Goal: Download file/media

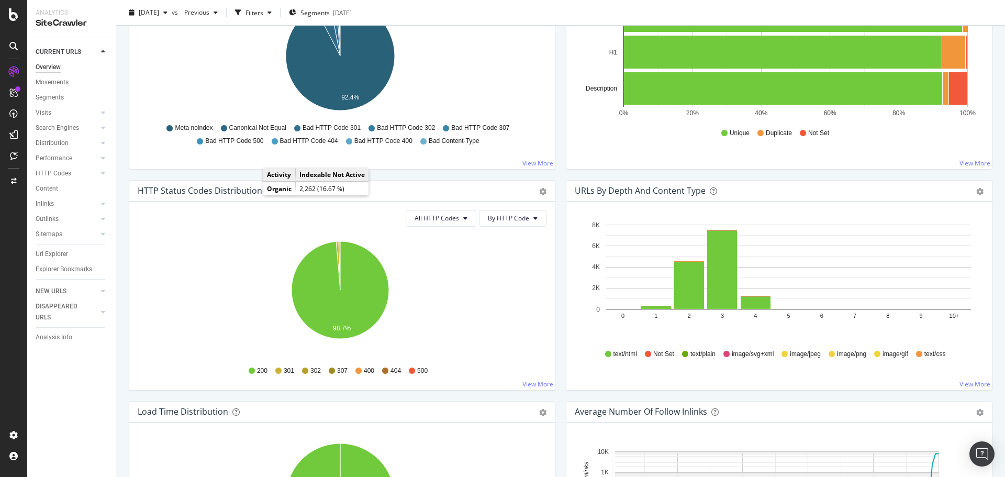
scroll to position [419, 0]
click at [420, 221] on span "All HTTP Codes" at bounding box center [436, 217] width 44 height 9
click at [441, 296] on span "3xx family" at bounding box center [438, 296] width 53 height 9
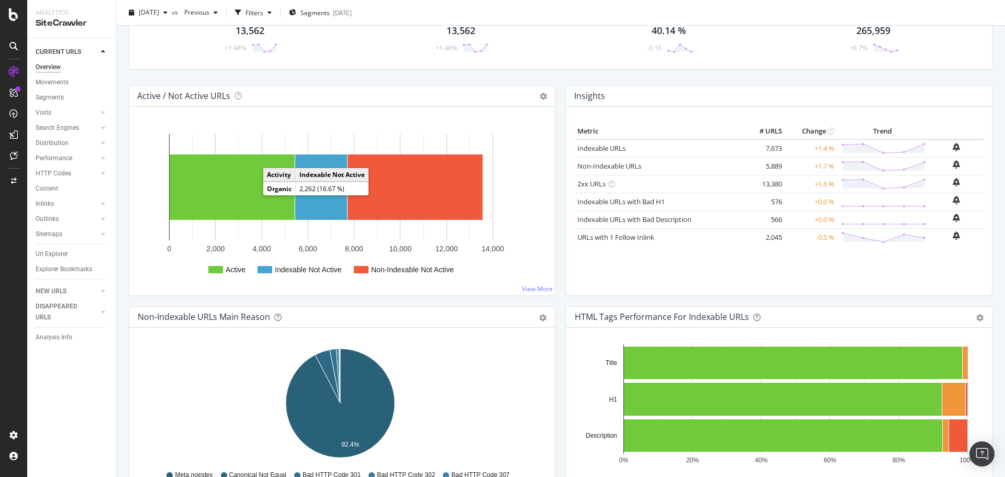
scroll to position [0, 0]
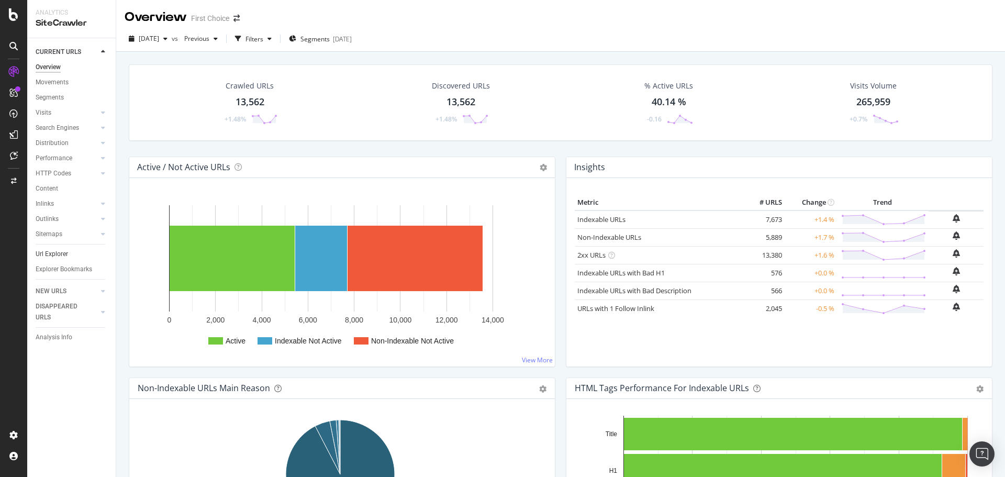
click at [75, 257] on link "Url Explorer" at bounding box center [72, 254] width 73 height 11
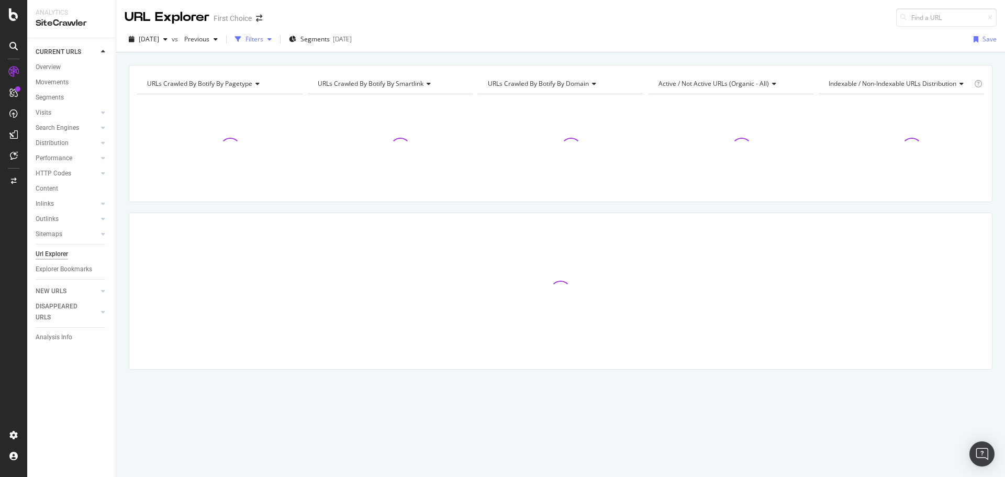
click at [276, 42] on div "Filters" at bounding box center [253, 39] width 45 height 16
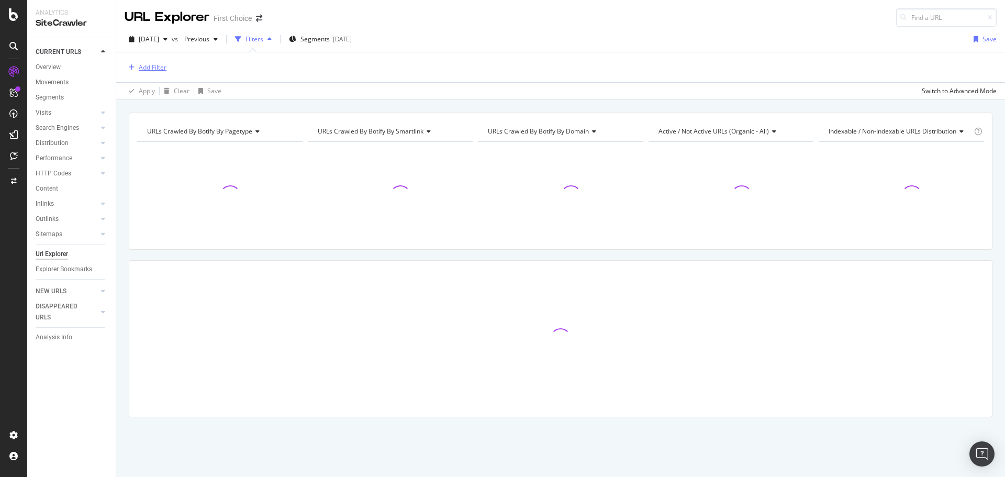
click at [165, 71] on div "Add Filter" at bounding box center [153, 67] width 28 height 9
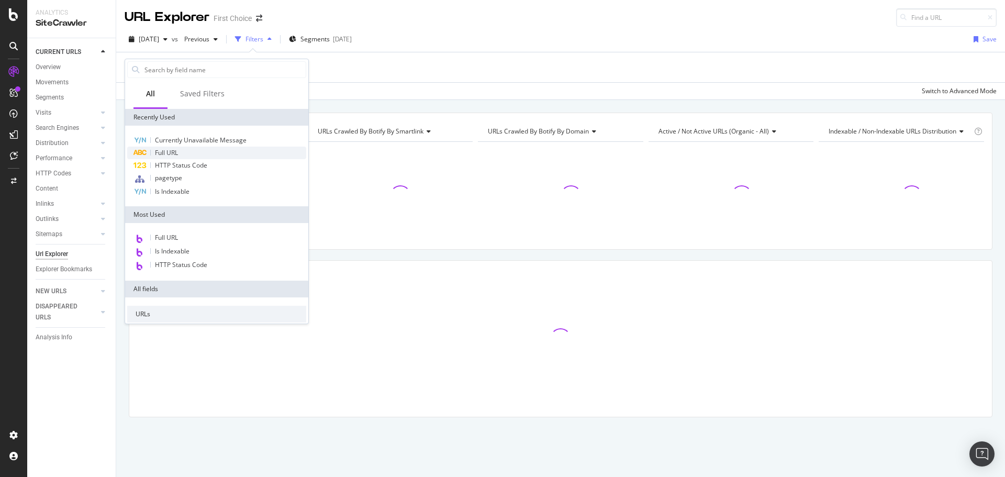
click at [181, 152] on div "Full URL" at bounding box center [216, 152] width 179 height 13
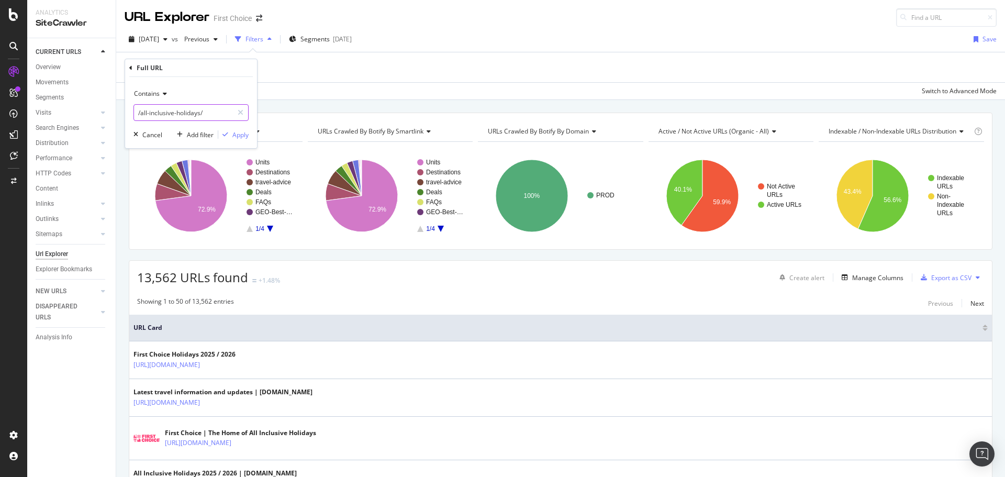
drag, startPoint x: 211, startPoint y: 112, endPoint x: 139, endPoint y: 109, distance: 71.7
drag, startPoint x: 149, startPoint y: 71, endPoint x: 132, endPoint y: 69, distance: 16.4
click at [146, 71] on div "Full URL" at bounding box center [150, 67] width 26 height 9
click at [131, 67] on icon at bounding box center [130, 68] width 3 height 6
click at [328, 83] on div "Apply Clear Save Switch to Advanced Mode" at bounding box center [560, 90] width 888 height 17
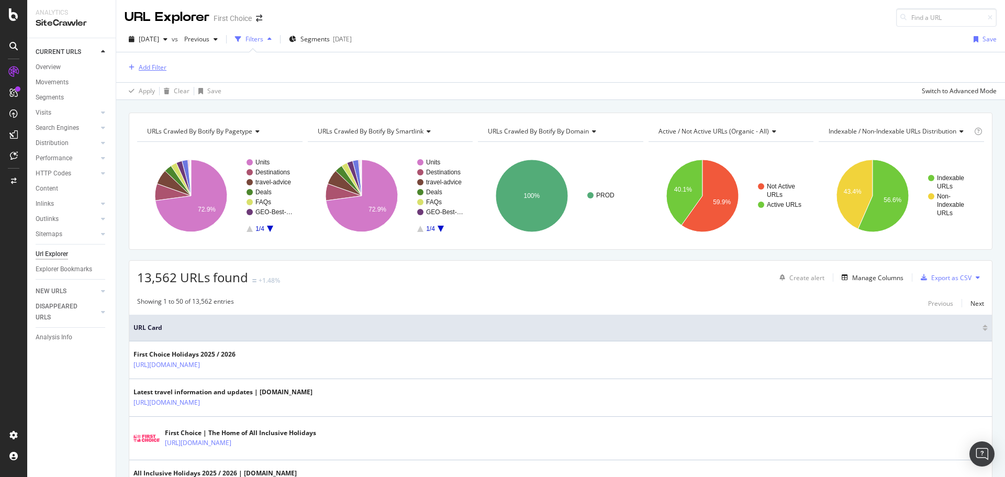
click at [157, 69] on div "Add Filter" at bounding box center [153, 67] width 28 height 9
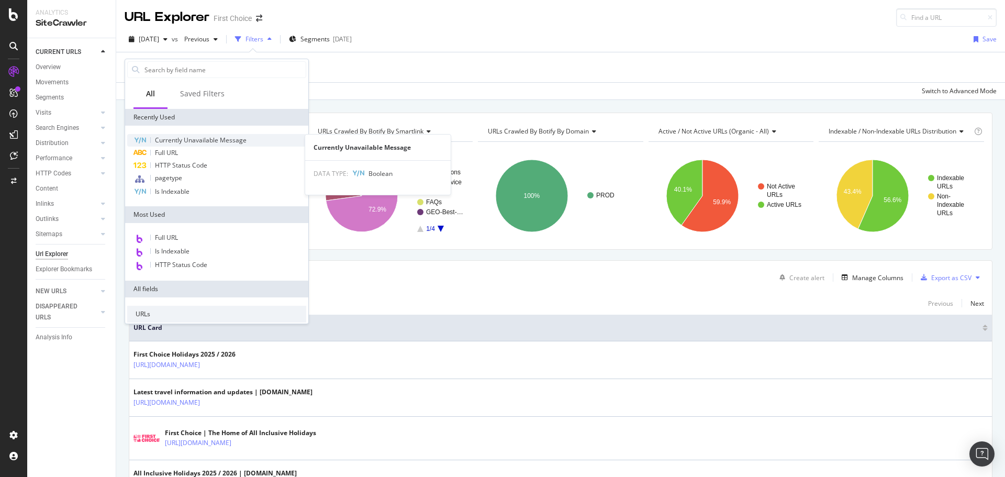
click at [202, 141] on span "Currently Unavailable Message" at bounding box center [201, 140] width 92 height 9
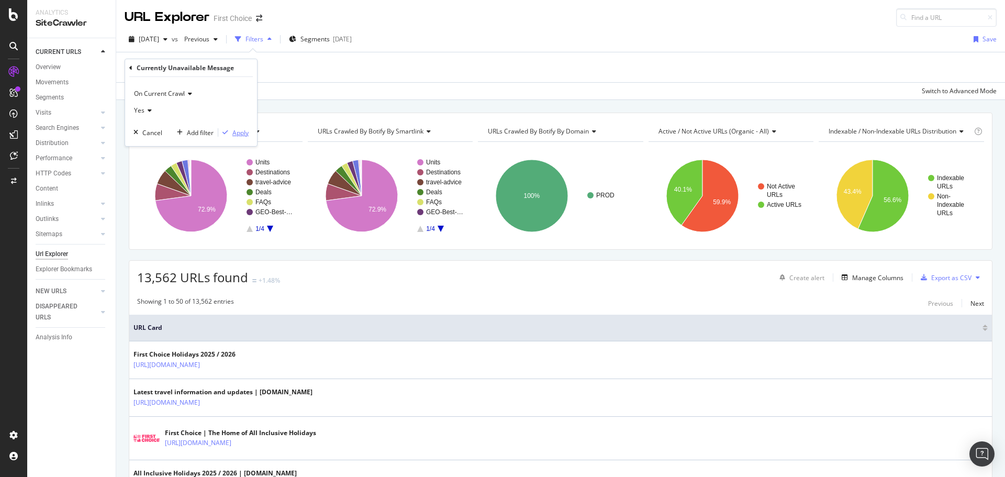
click at [233, 130] on div "Apply" at bounding box center [240, 132] width 16 height 9
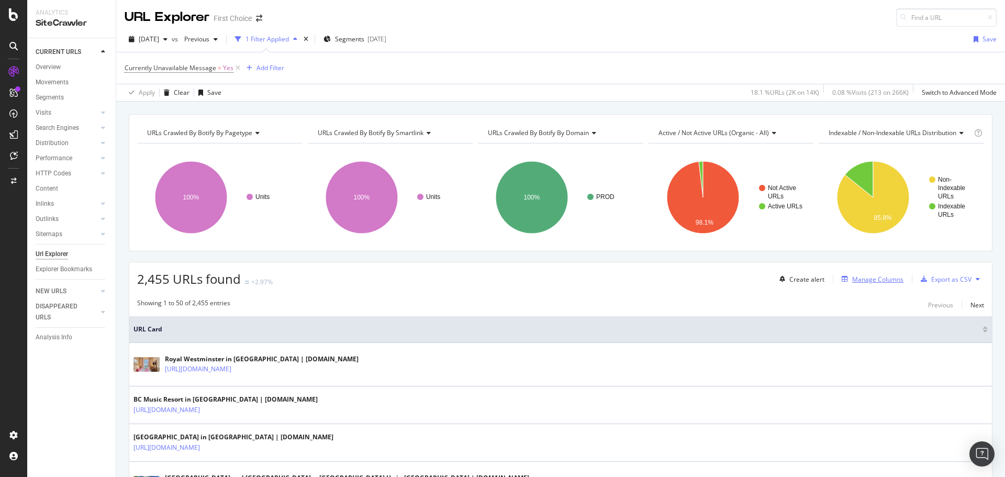
click at [865, 285] on div "Manage Columns" at bounding box center [870, 279] width 66 height 12
click at [852, 275] on div "Manage Columns" at bounding box center [877, 279] width 51 height 9
click at [859, 280] on div "Manage Columns" at bounding box center [877, 279] width 51 height 9
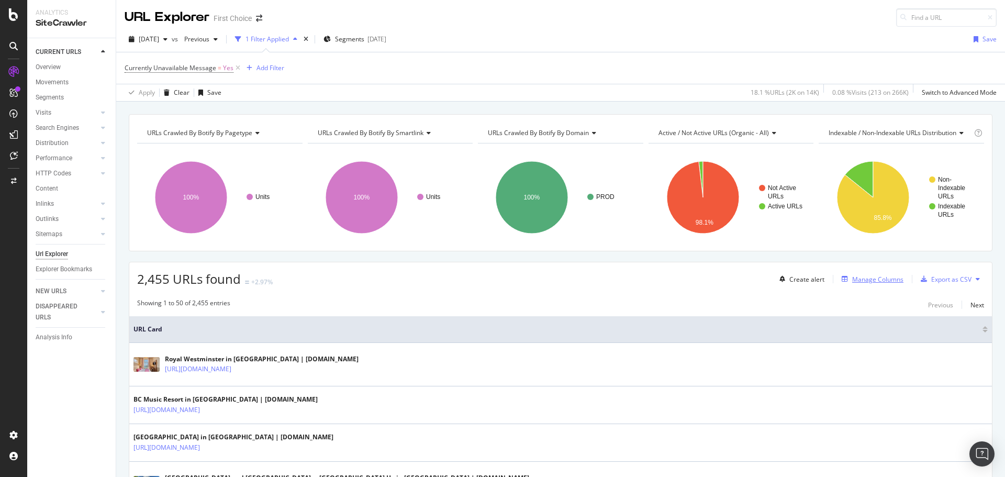
click at [857, 276] on div "Manage Columns" at bounding box center [877, 279] width 51 height 9
click at [871, 281] on div "Manage Columns" at bounding box center [877, 279] width 51 height 9
click at [890, 278] on div "Manage Columns" at bounding box center [877, 279] width 51 height 9
click at [885, 278] on div "Manage Columns" at bounding box center [877, 279] width 51 height 9
click at [885, 282] on div "Manage Columns" at bounding box center [877, 279] width 51 height 9
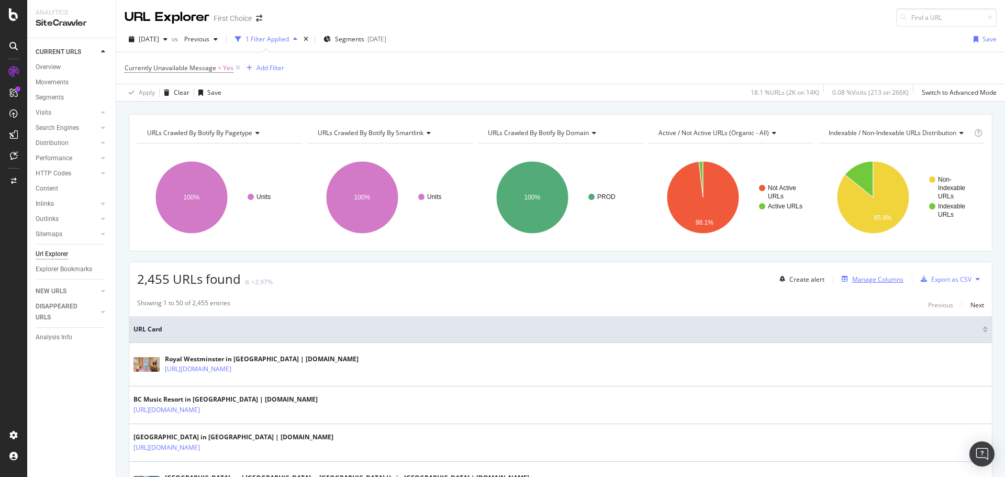
click at [852, 276] on div "Manage Columns" at bounding box center [877, 279] width 51 height 9
click at [871, 275] on div "Manage Columns" at bounding box center [877, 279] width 51 height 9
click at [885, 284] on div "Manage Columns" at bounding box center [870, 279] width 66 height 12
click at [891, 285] on div "Manage Columns" at bounding box center [870, 279] width 66 height 12
click at [882, 277] on div "Manage Columns" at bounding box center [877, 279] width 51 height 9
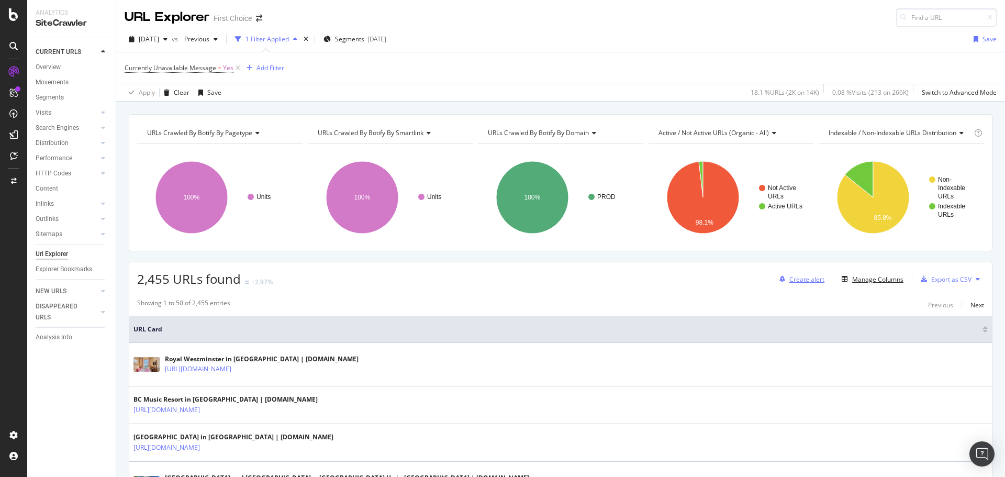
drag, startPoint x: 882, startPoint y: 277, endPoint x: 807, endPoint y: 276, distance: 74.8
click at [882, 277] on div "Manage Columns" at bounding box center [877, 279] width 51 height 9
click at [847, 273] on div "Manage Columns" at bounding box center [870, 279] width 66 height 12
click at [852, 275] on div "Manage Columns" at bounding box center [877, 279] width 51 height 9
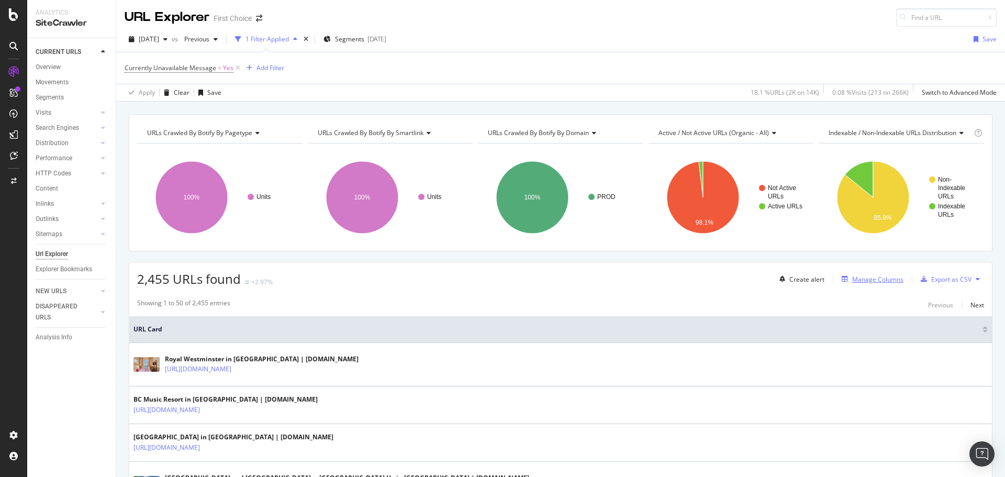
click at [852, 275] on div "Manage Columns" at bounding box center [877, 279] width 51 height 9
click at [881, 283] on div "Manage Columns" at bounding box center [877, 279] width 51 height 9
click at [973, 280] on button at bounding box center [977, 278] width 13 height 17
click at [881, 299] on div "Showing 1 to 50 of 2,455 entries Previous Next" at bounding box center [560, 304] width 862 height 13
click at [873, 278] on div "Manage Columns" at bounding box center [877, 279] width 51 height 9
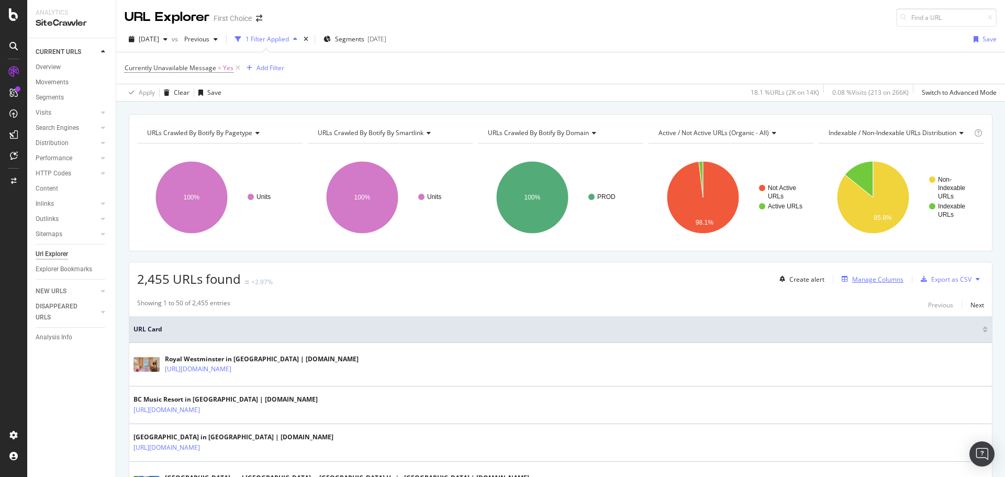
click at [852, 282] on div "Manage Columns" at bounding box center [877, 279] width 51 height 9
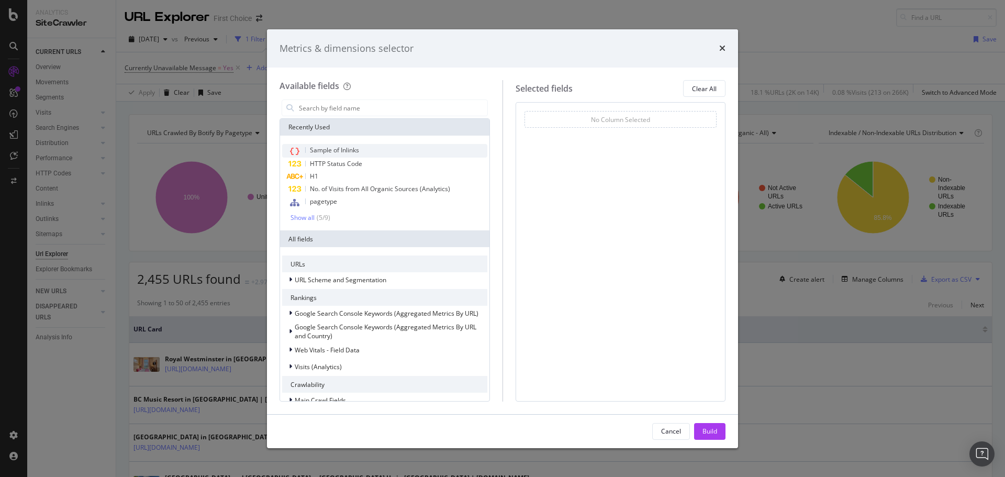
click at [359, 152] on span "Sample of Inlinks" at bounding box center [334, 149] width 49 height 9
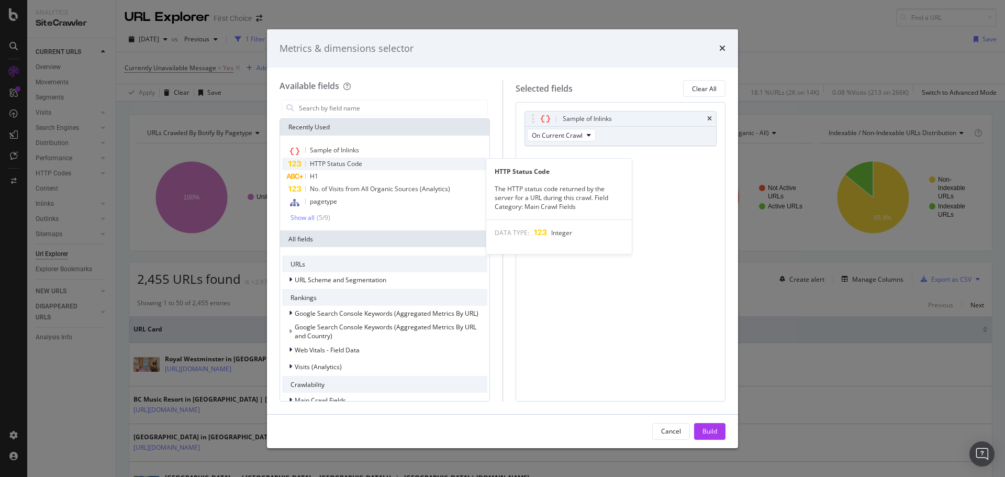
click at [347, 163] on span "HTTP Status Code" at bounding box center [336, 163] width 52 height 9
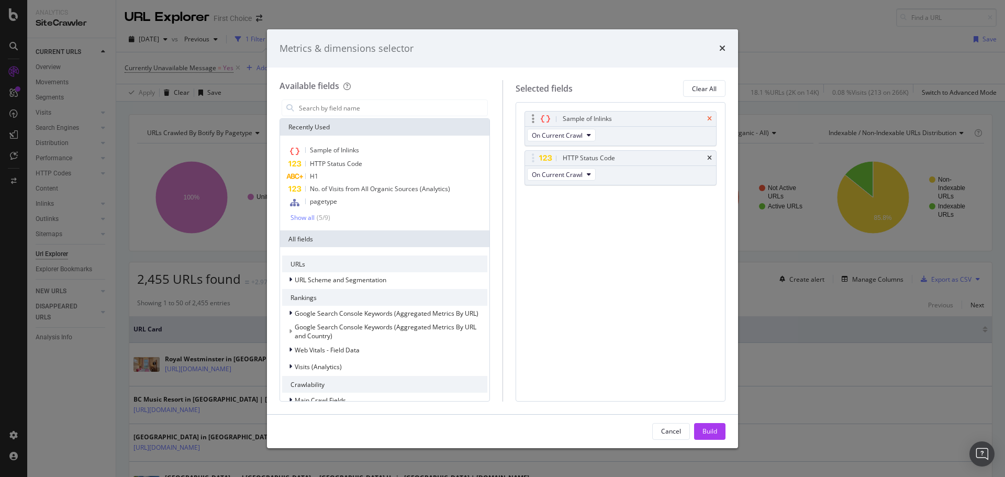
click at [709, 120] on icon "times" at bounding box center [709, 119] width 5 height 6
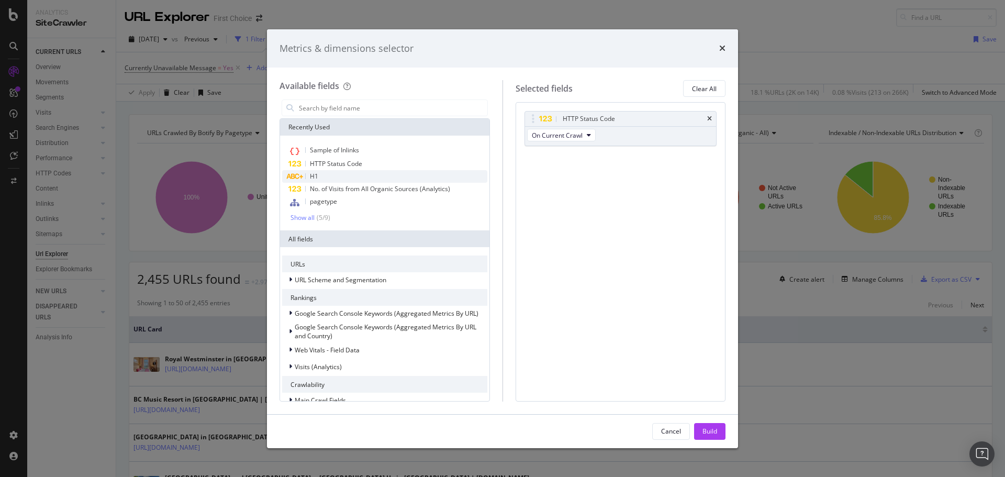
click at [315, 173] on span "H1" at bounding box center [314, 176] width 8 height 9
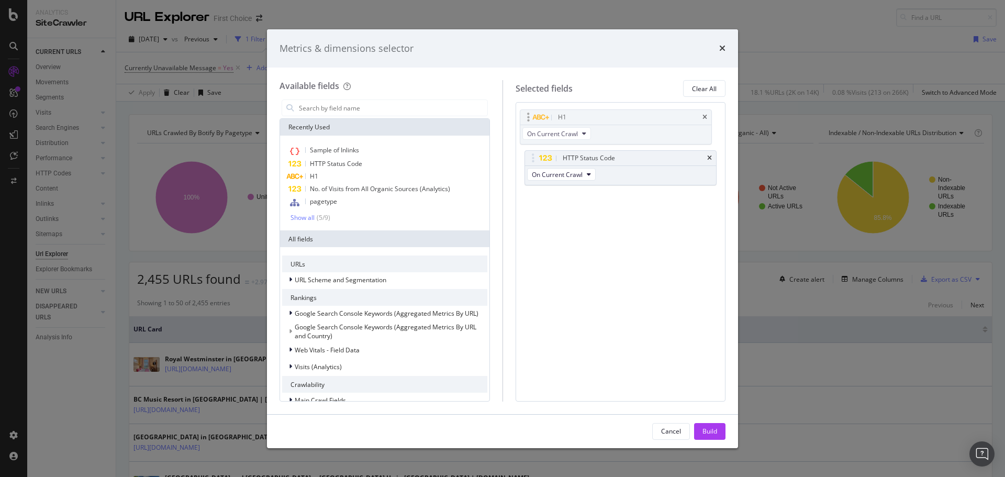
drag, startPoint x: 531, startPoint y: 160, endPoint x: 526, endPoint y: 118, distance: 41.5
click at [526, 118] on body "Analytics SiteCrawler CURRENT URLS Overview Movements Segments Visits Analysis …" at bounding box center [502, 238] width 1005 height 477
click at [714, 428] on div "Build" at bounding box center [709, 430] width 15 height 9
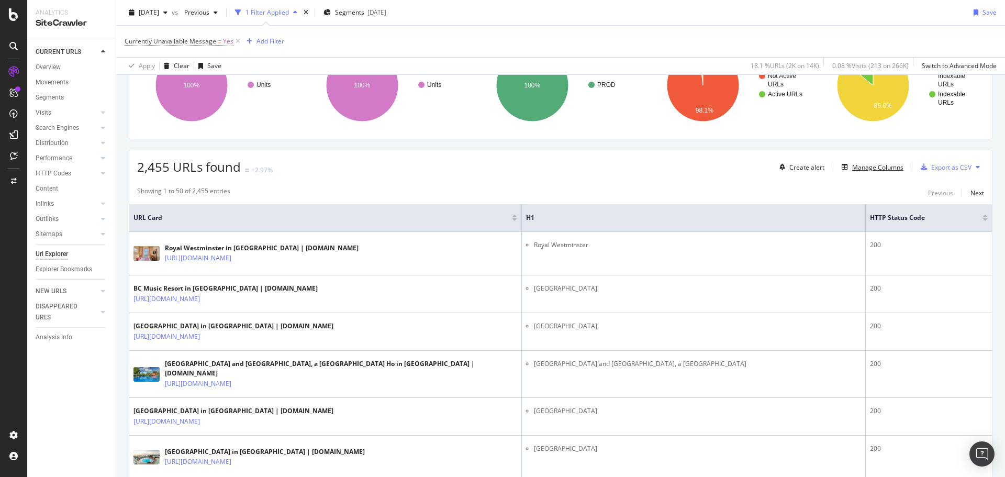
scroll to position [105, 0]
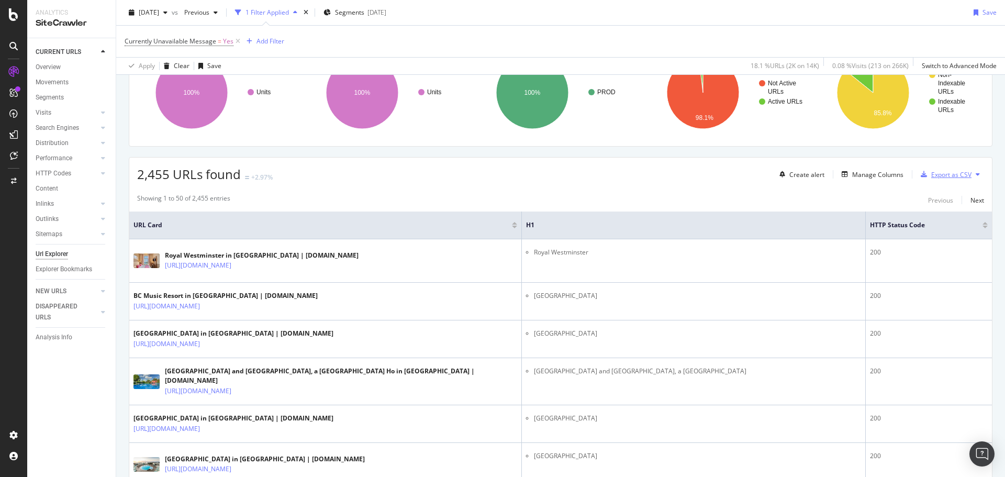
click at [934, 172] on div "Export as CSV" at bounding box center [951, 174] width 40 height 9
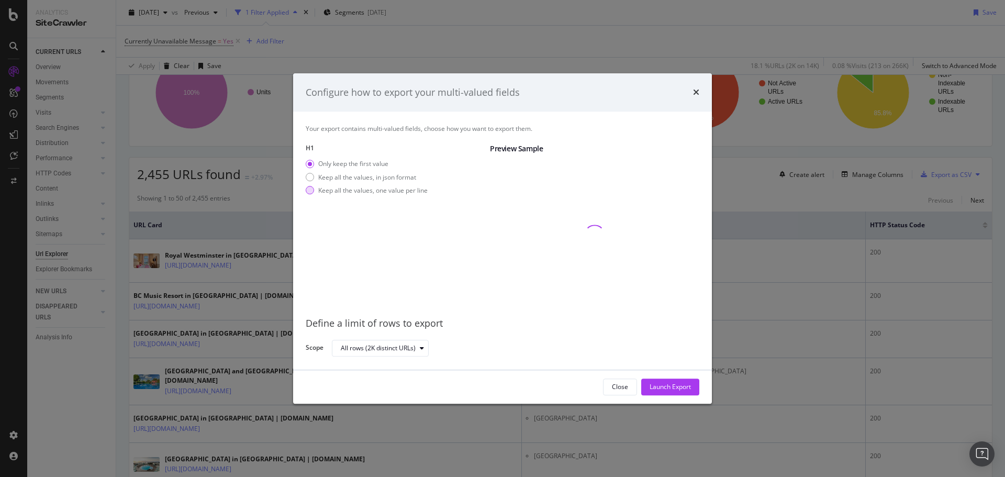
click at [328, 187] on div "Keep all the values, one value per line" at bounding box center [372, 190] width 109 height 9
click at [683, 387] on div "Launch Export" at bounding box center [669, 386] width 41 height 9
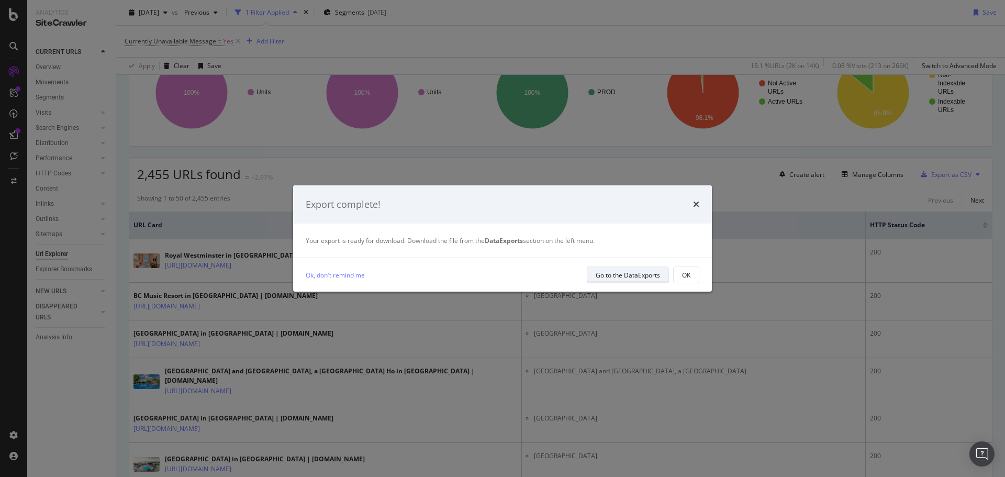
click at [616, 278] on div "Go to the DataExports" at bounding box center [627, 274] width 64 height 9
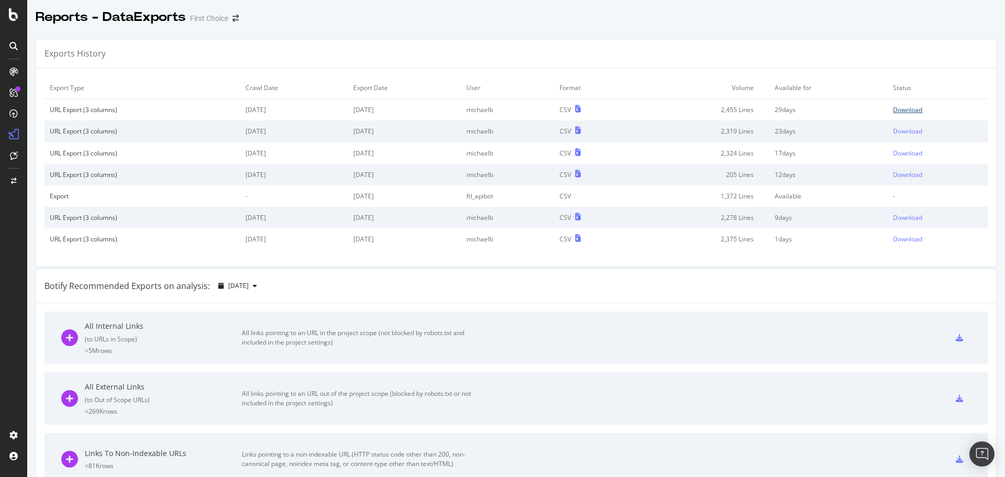
click at [896, 114] on div "Download" at bounding box center [907, 109] width 29 height 9
